Goal: Navigation & Orientation: Find specific page/section

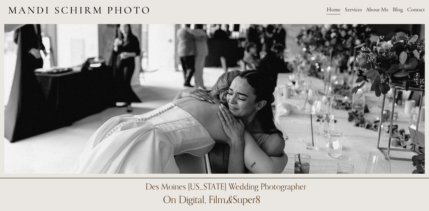
click at [0, 0] on span "Weddings" at bounding box center [0, 0] width 0 height 0
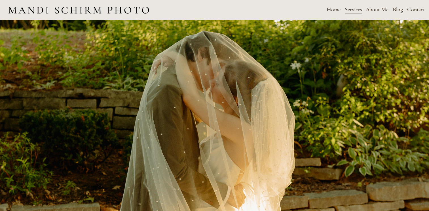
click at [331, 10] on link "Home" at bounding box center [333, 10] width 14 height 10
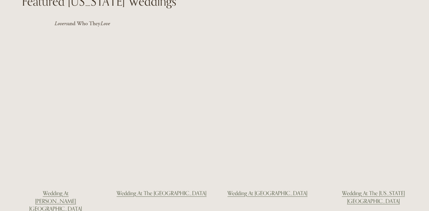
scroll to position [870, 0]
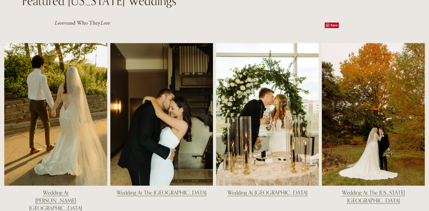
click at [340, 94] on div at bounding box center [373, 114] width 103 height 143
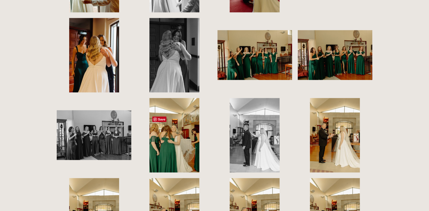
scroll to position [1436, 0]
